Goal: Task Accomplishment & Management: Use online tool/utility

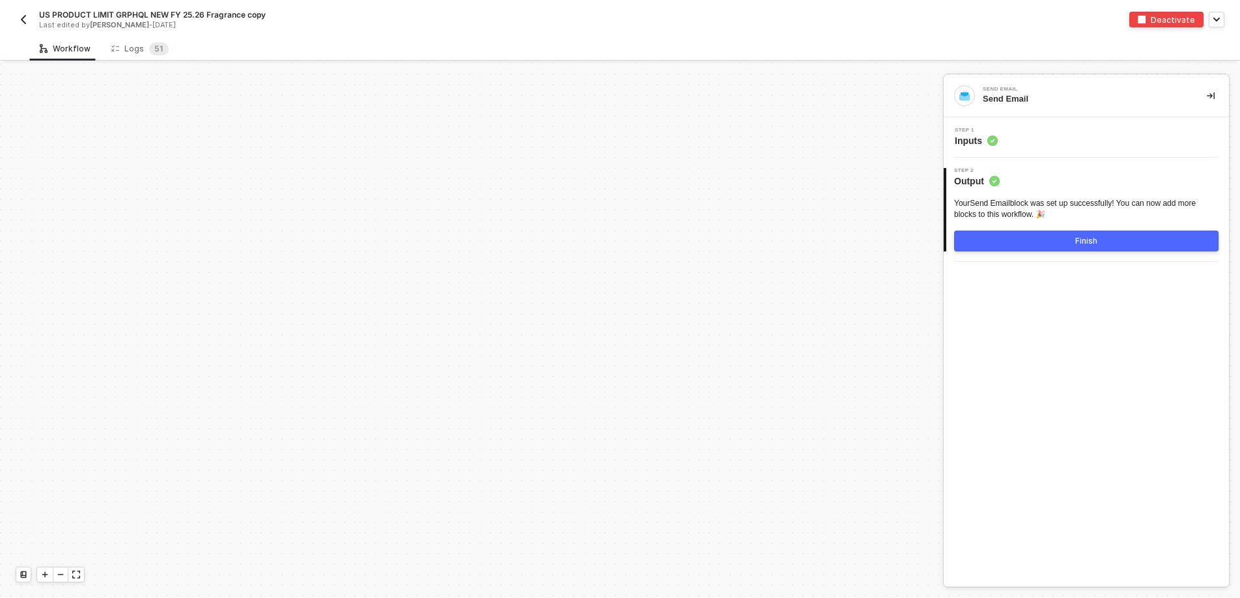
scroll to position [3105, 0]
click at [25, 20] on img "button" at bounding box center [23, 19] width 10 height 10
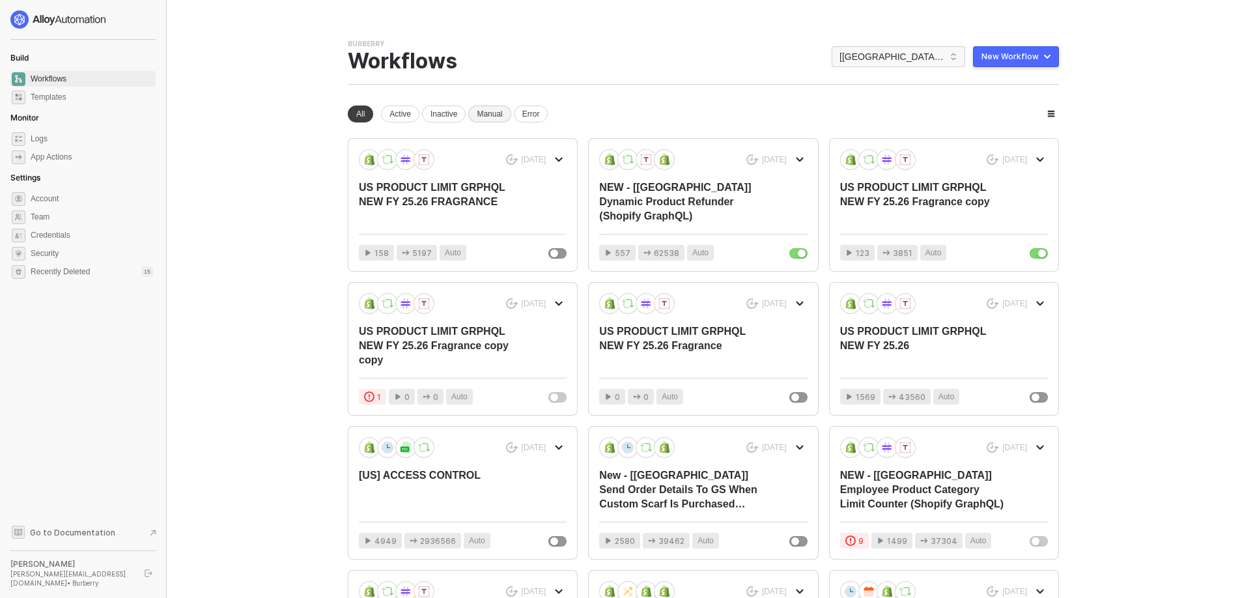
click at [503, 121] on div "Manual" at bounding box center [489, 114] width 42 height 17
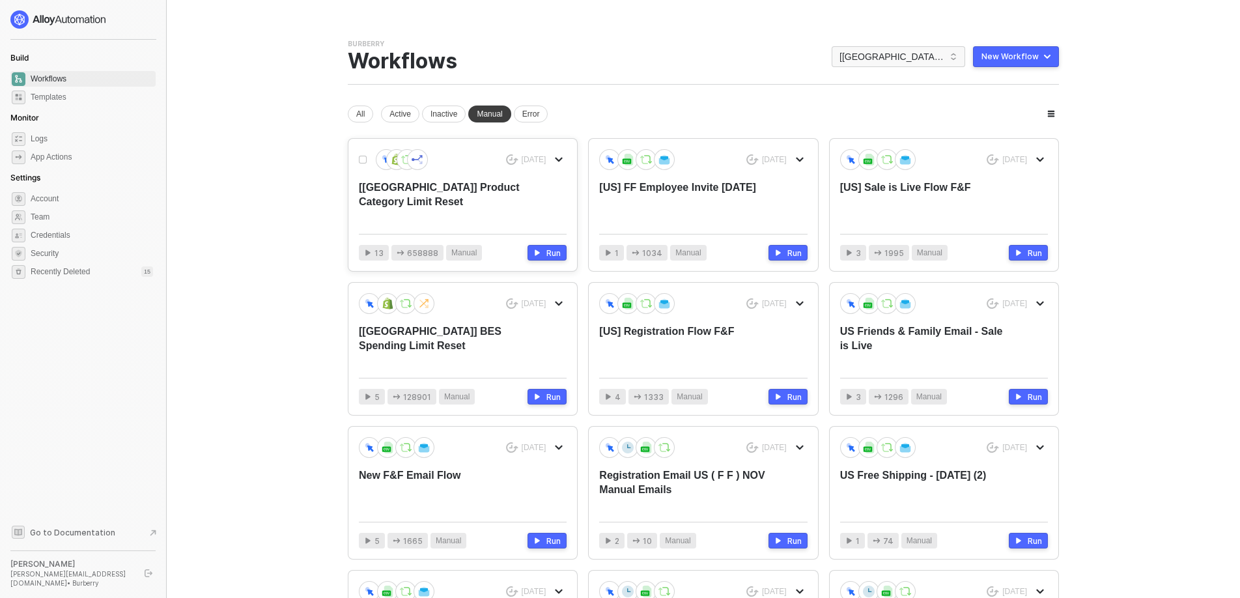
click at [426, 191] on div "[USA] Product Category Limit Reset" at bounding box center [442, 201] width 166 height 43
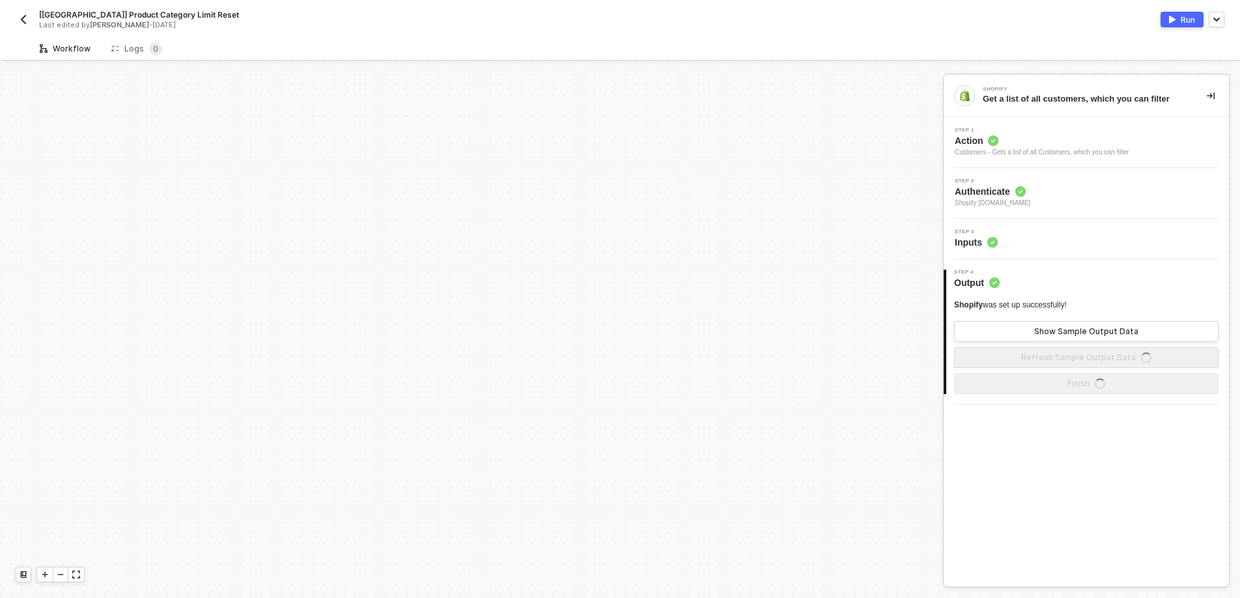
scroll to position [1276, 0]
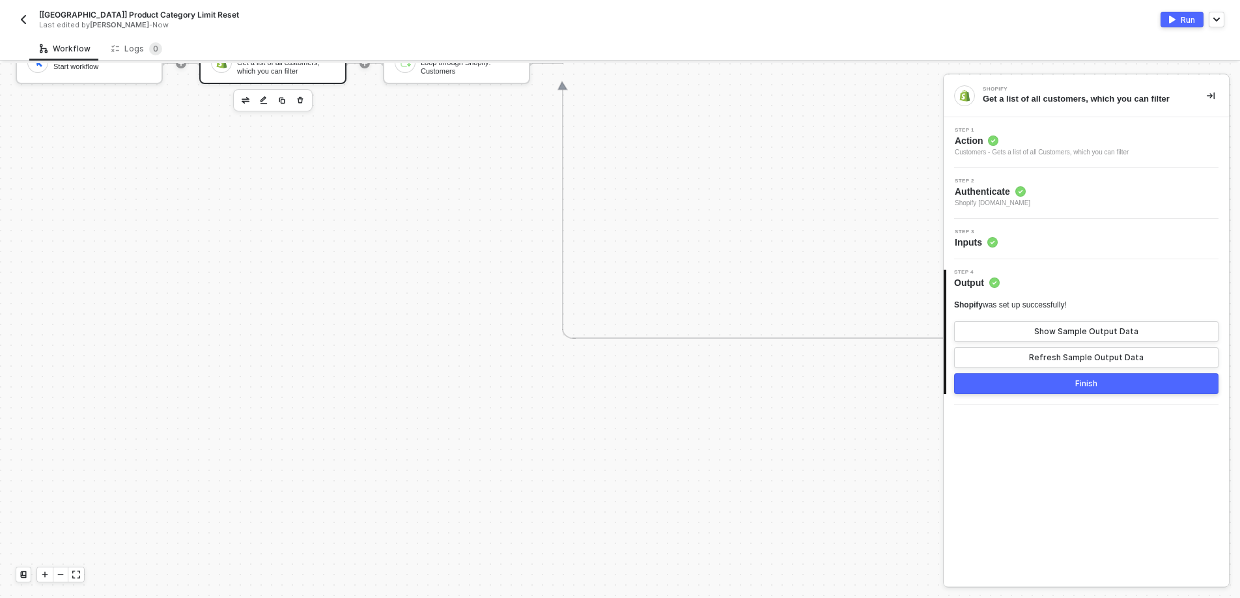
click at [21, 18] on img "button" at bounding box center [23, 19] width 10 height 10
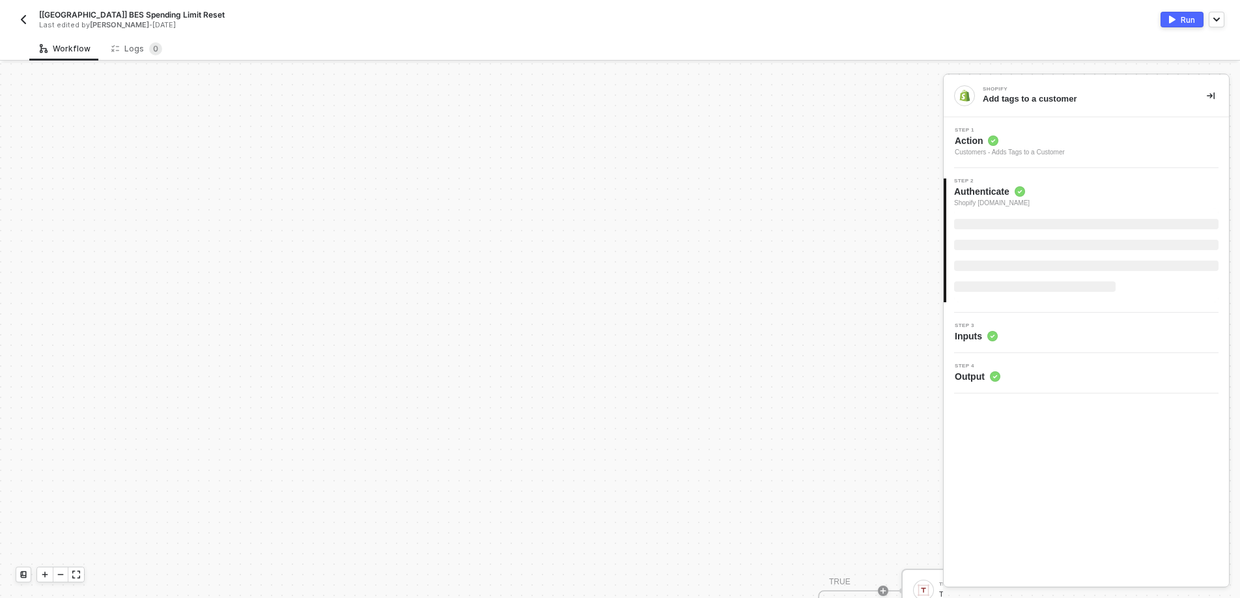
scroll to position [476, 0]
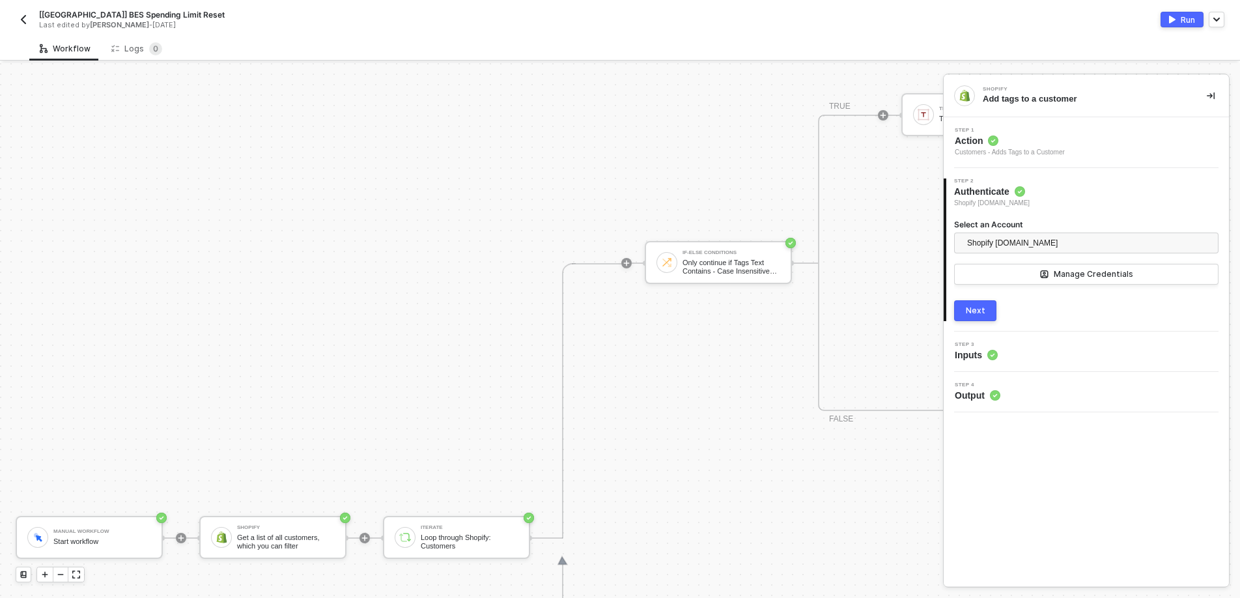
click at [23, 20] on img "button" at bounding box center [23, 19] width 10 height 10
